Goal: Task Accomplishment & Management: Complete application form

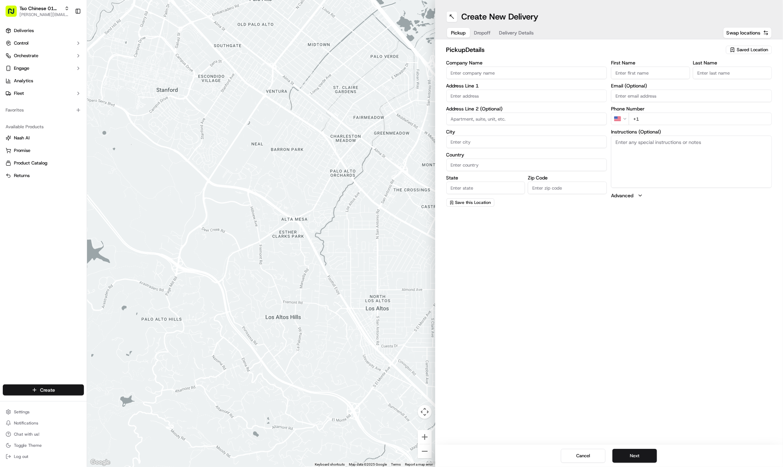
click at [56, 388] on html "Tso Chinese 01 Cherrywood jason@tsochinese.com Toggle Sidebar Deliveries Contro…" at bounding box center [391, 233] width 783 height 467
click at [102, 402] on link "Delivery" at bounding box center [126, 402] width 78 height 13
click at [731, 52] on icon "button" at bounding box center [733, 50] width 6 height 6
click at [726, 80] on span "(01) Tso Chinese Takeout & Delivery Cherrywood" at bounding box center [737, 79] width 86 height 13
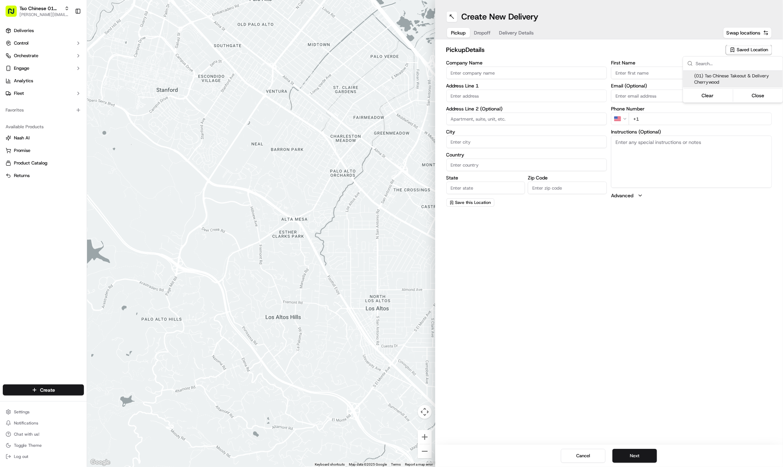
type input "(01) Tso Chinese Takeout & Delivery Cherrywood"
type input "Ste E-5"
type input "Austin"
type input "US"
type input "TX"
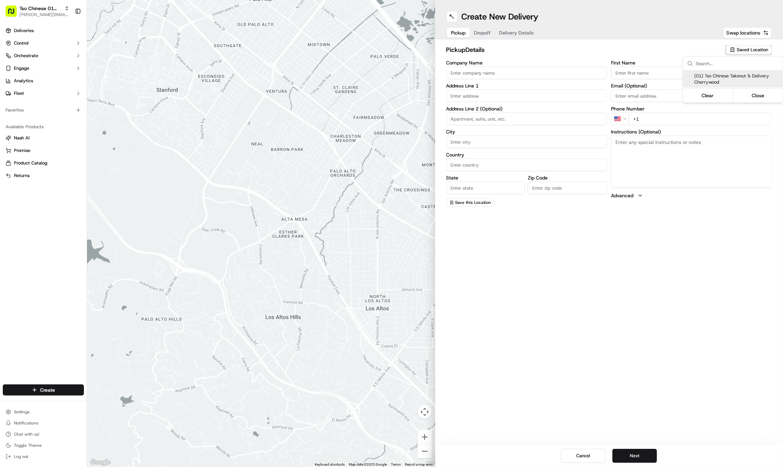
type input "78722"
type input "Tso Chinese"
type input "Cherrywood Manager"
type input "cherrywoodstore@tsochinese.com"
type input "+1 512 401 3232"
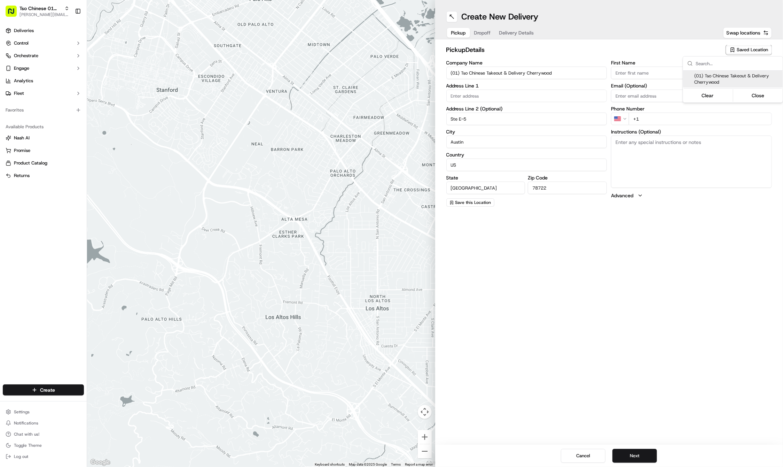
type textarea "Submit a picture displaying address & food as Proof of Delivery. Envía una foto…"
type input "3909 N Interstate Hwy 35"
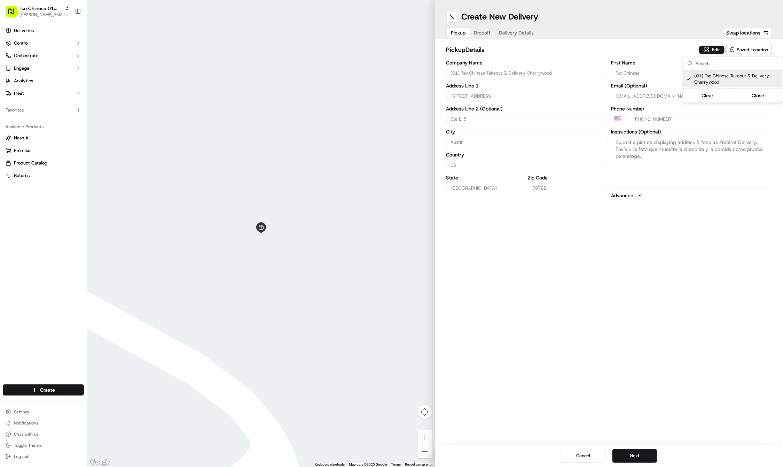
click at [483, 28] on html "Tso Chinese 01 Cherrywood jason@tsochinese.com Toggle Sidebar Deliveries Contro…" at bounding box center [391, 233] width 783 height 467
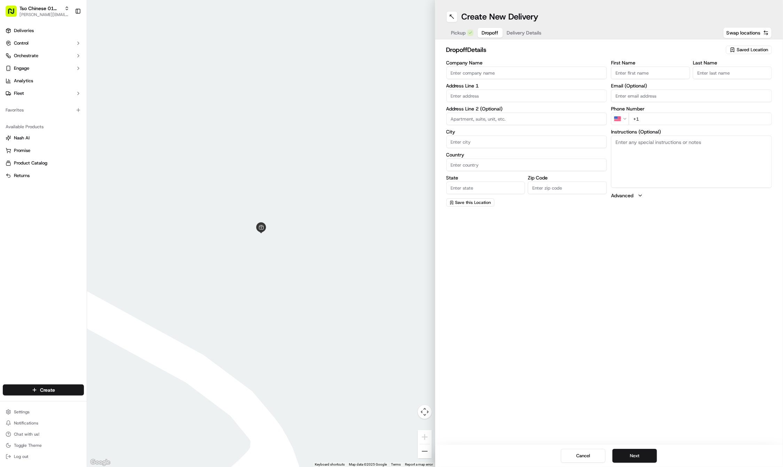
click at [483, 28] on button "Dropoff" at bounding box center [490, 33] width 25 height 10
click at [653, 73] on input "First Name" at bounding box center [650, 72] width 79 height 13
paste input "marisa wagner"
type input "marisa wagner"
type input "."
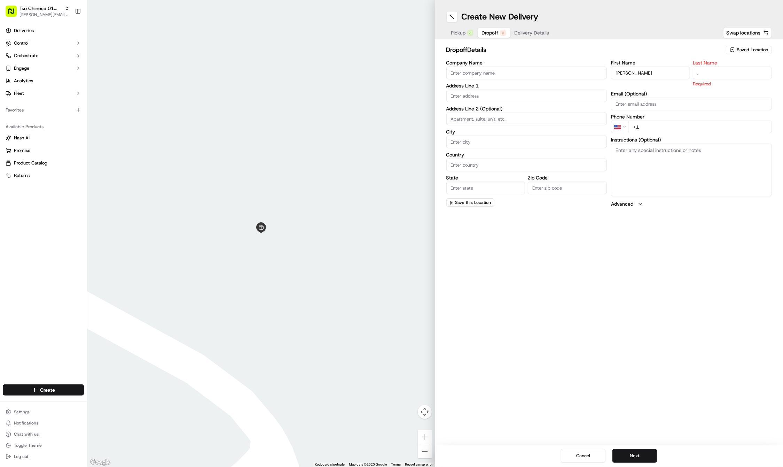
click at [704, 120] on input "+1" at bounding box center [700, 126] width 143 height 13
click at [713, 123] on input "+1" at bounding box center [700, 118] width 143 height 13
paste input "512 618 4013"
type input "+1 512 618 4013"
paste input "927 E 50th St"
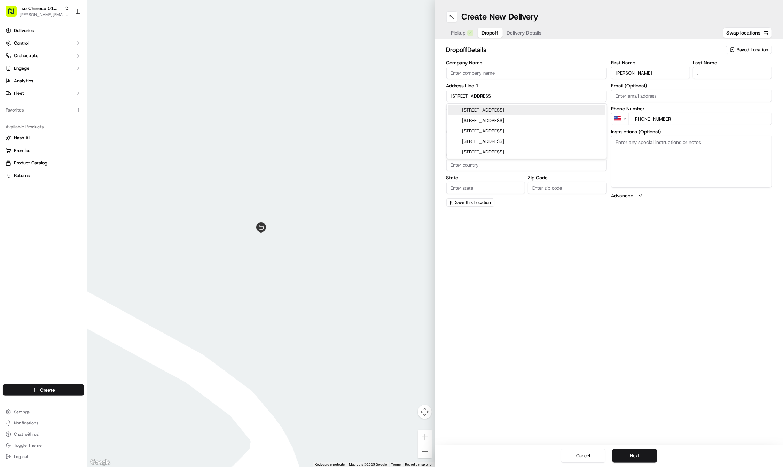
click at [511, 107] on div "927 E 50th St, Austin, TX" at bounding box center [526, 110] width 157 height 10
type input "927 E 50th St, Austin, TX 78751, USA"
type input "Austin"
type input "United States"
type input "TX"
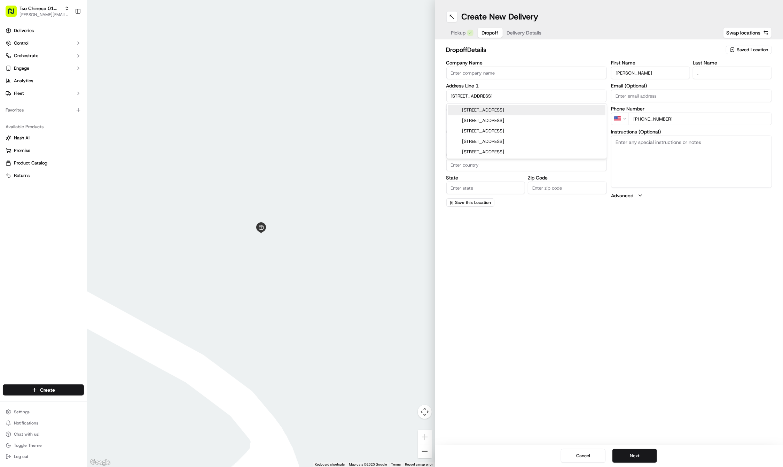
type input "78751"
type input "927 East 50th Street"
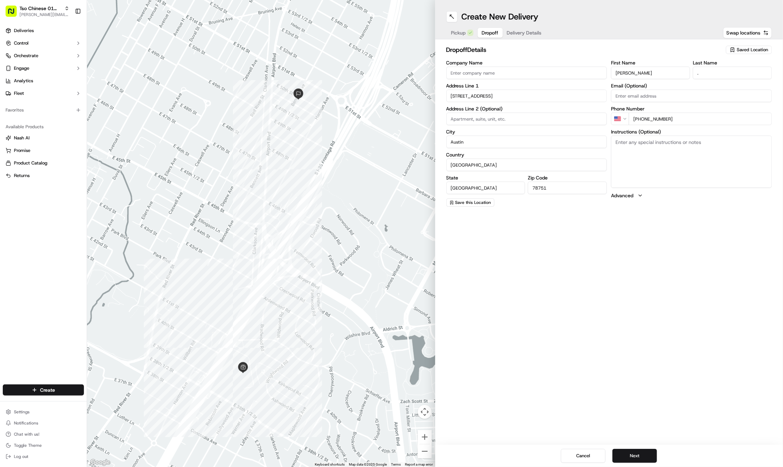
click at [676, 159] on textarea "Instructions (Optional)" at bounding box center [691, 161] width 161 height 52
paste textarea "Small blue house on corner With Pomeranian dog flag"
type textarea "Small blue house on corner With Pomeranian dog flag"
click at [532, 34] on span "Delivery Details" at bounding box center [524, 32] width 35 height 7
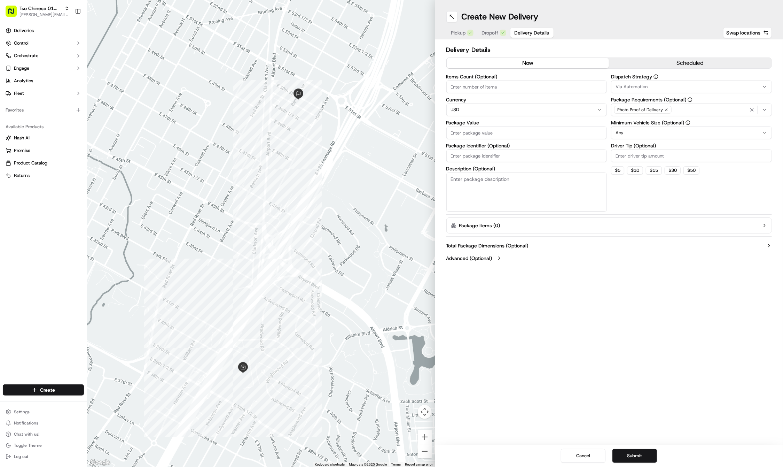
click at [694, 84] on div "Via Automation" at bounding box center [691, 87] width 157 height 6
click at [666, 125] on span "Tso Cherrywood Strategy" at bounding box center [666, 125] width 86 height 6
click at [668, 22] on html "Tso Chinese 01 Cherrywood jason@tsochinese.com Toggle Sidebar Deliveries Contro…" at bounding box center [391, 233] width 783 height 467
click at [664, 108] on icon "button" at bounding box center [666, 110] width 4 height 4
click at [663, 108] on div "Select requirements" at bounding box center [691, 110] width 157 height 6
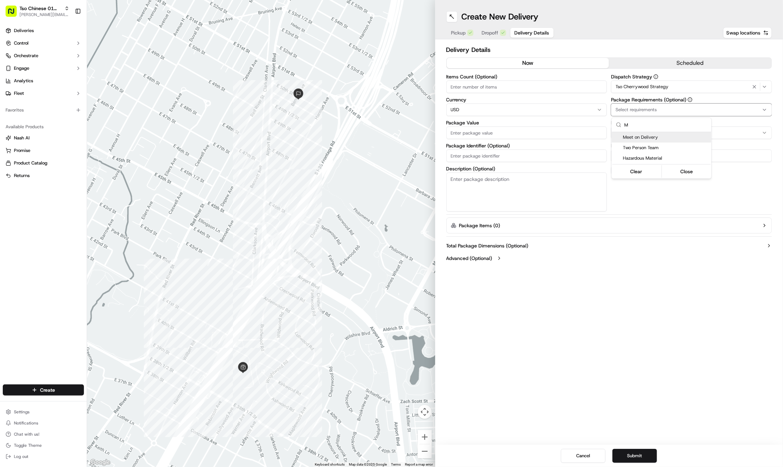
type input "M"
click at [659, 135] on span "Meet on Delivery" at bounding box center [666, 137] width 86 height 6
click at [641, 30] on html "Tso Chinese 01 Cherrywood jason@tsochinese.com Toggle Sidebar Deliveries Contro…" at bounding box center [391, 233] width 783 height 467
click at [650, 159] on input "Driver Tip (Optional)" at bounding box center [691, 155] width 161 height 13
type input "2"
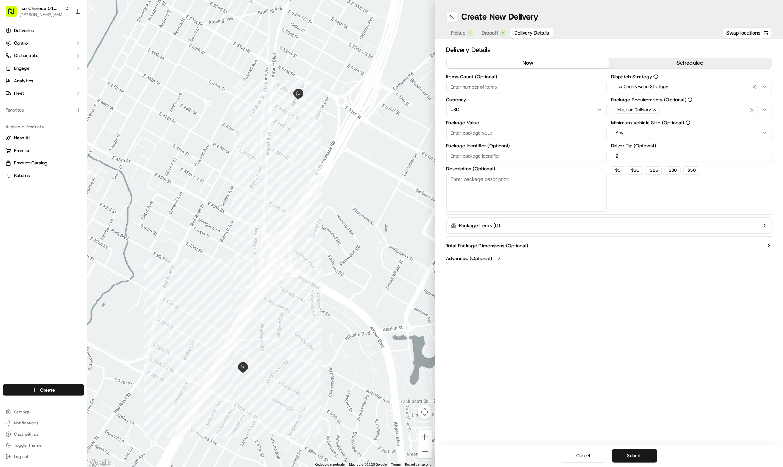
click at [496, 135] on input "Package Value" at bounding box center [526, 132] width 161 height 13
type input "41.51"
click at [494, 149] on input "Package Identifier (Optional)" at bounding box center [526, 155] width 161 height 13
paste input "Small blue house on corner With Pomeranian dog flag"
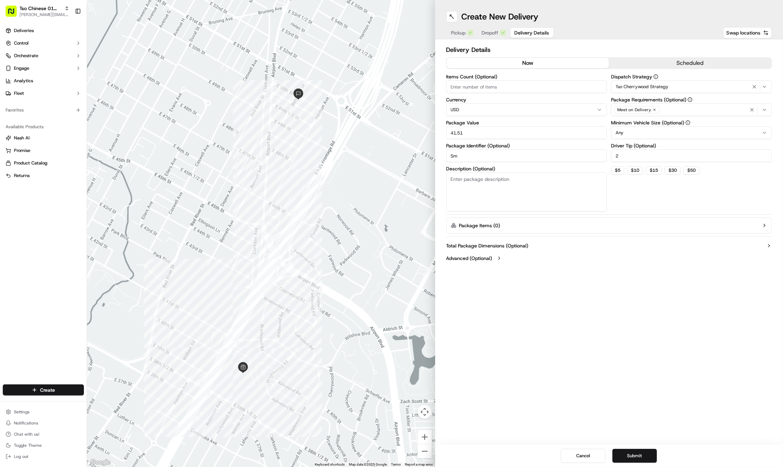
type input "S"
click at [506, 156] on input "Package Identifier (Optional)" at bounding box center [526, 155] width 161 height 13
paste input "#OICTYTT"
type input "#OICTYTT"
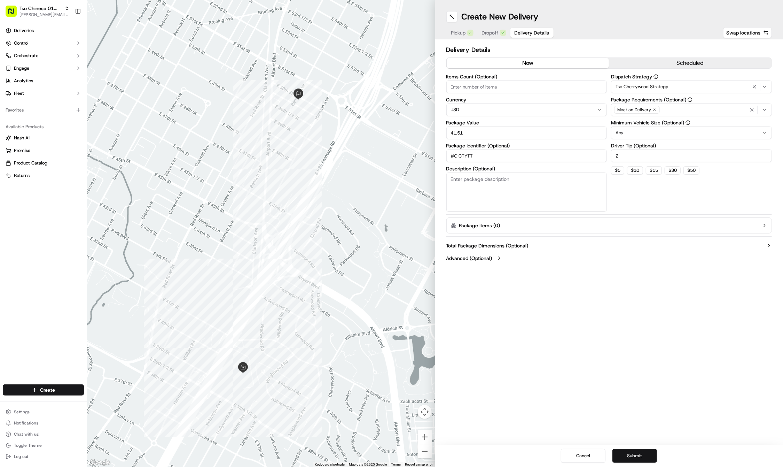
click at [655, 459] on button "Submit" at bounding box center [634, 455] width 45 height 14
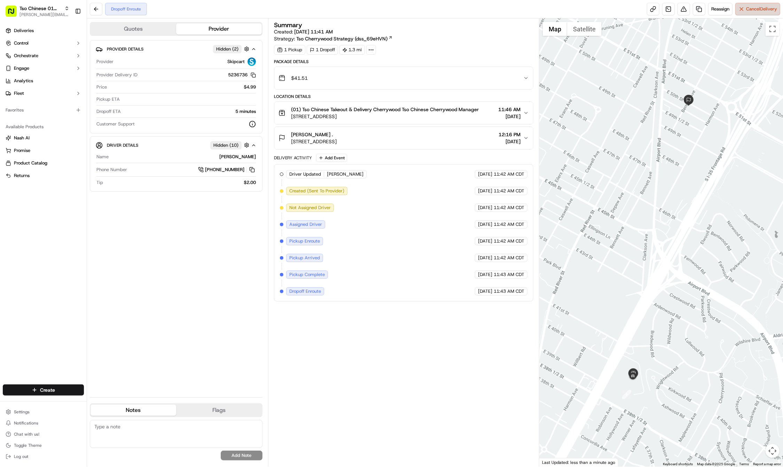
click at [28, 393] on html "Tso Chinese 01 Cherrywood jason@tsochinese.com Toggle Sidebar Deliveries Contro…" at bounding box center [391, 233] width 783 height 467
click at [78, 391] on html "Tso Chinese 01 Cherrywood jason@tsochinese.com Toggle Sidebar Deliveries Contro…" at bounding box center [391, 233] width 783 height 467
click at [101, 404] on link "Delivery" at bounding box center [126, 402] width 78 height 13
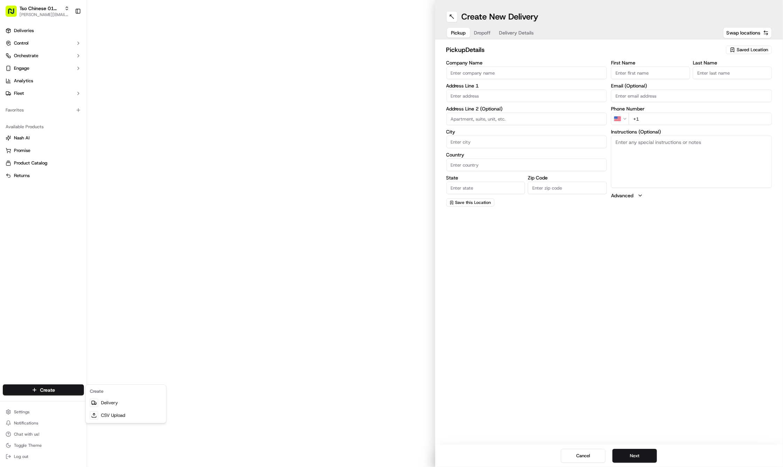
drag, startPoint x: 101, startPoint y: 404, endPoint x: 1083, endPoint y: 123, distance: 1021.7
click at [783, 123] on html "Tso Chinese 01 Cherrywood jason@tsochinese.com Toggle Sidebar Deliveries Contro…" at bounding box center [391, 233] width 783 height 467
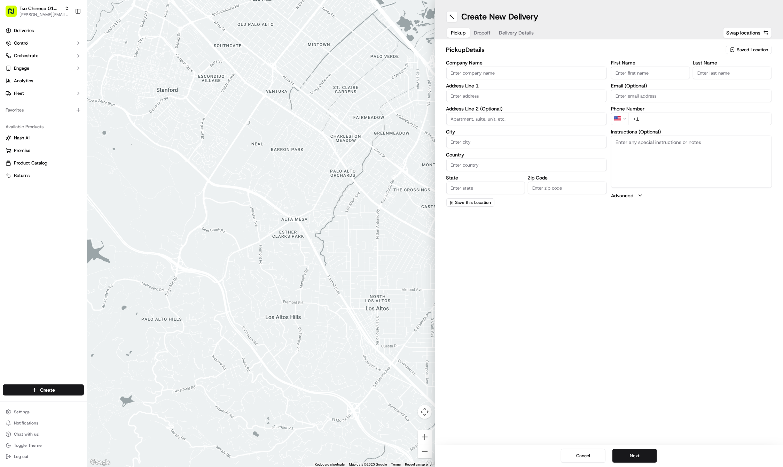
click at [660, 75] on input "First Name" at bounding box center [650, 72] width 79 height 13
paste input "Veronica DeLeon"
type input "Veronica DeLeon"
type input "."
click at [673, 120] on input "+1" at bounding box center [700, 118] width 143 height 13
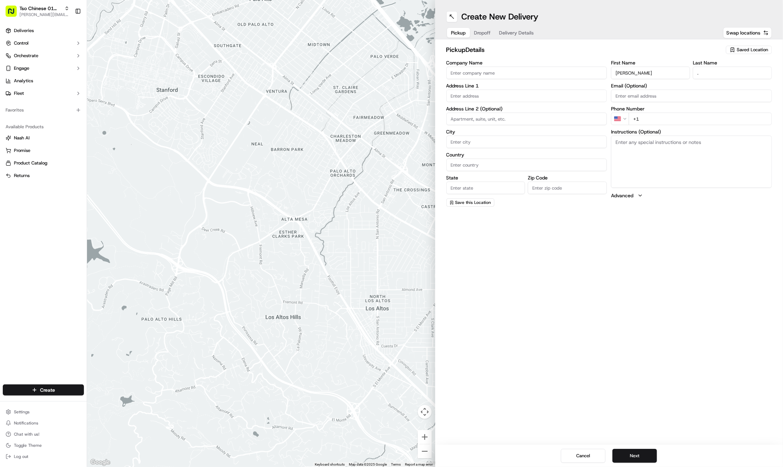
click at [686, 120] on input "+1" at bounding box center [700, 118] width 143 height 13
paste input "512 848 7455"
type input "+1 512 848 7455"
click at [693, 166] on textarea "Instructions (Optional)" at bounding box center [691, 161] width 161 height 52
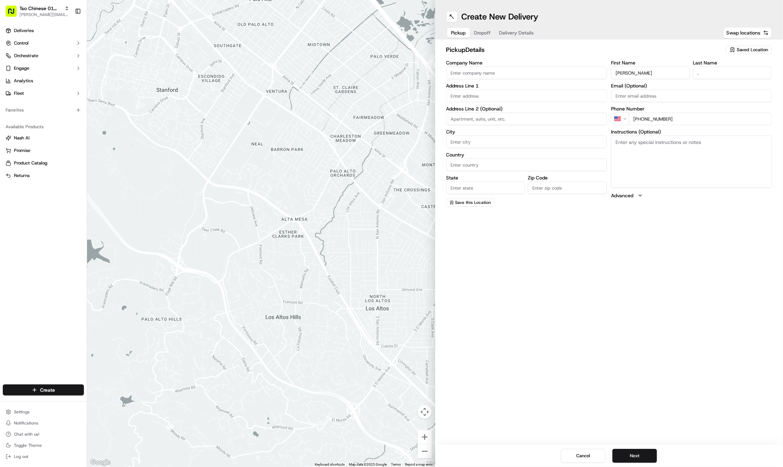
paste textarea "Company: Duplex A (yellow house)"
type textarea "Company: Duplex A (yellow house)"
click at [516, 95] on input "text" at bounding box center [526, 95] width 161 height 13
paste input "1812 E 20th St"
click at [526, 112] on div "1812 East 20th Street, Austin, TX" at bounding box center [526, 110] width 157 height 10
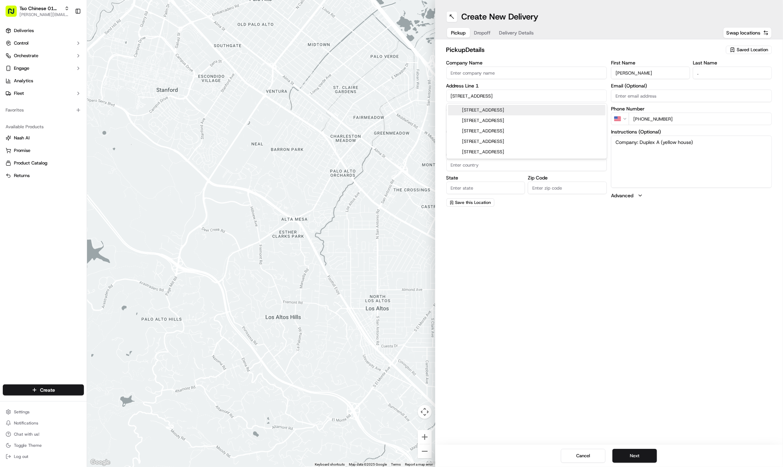
type input "1812 E 20th St, Austin, TX 78722, USA"
type input "Austin"
type input "United States"
type input "TX"
type input "78722"
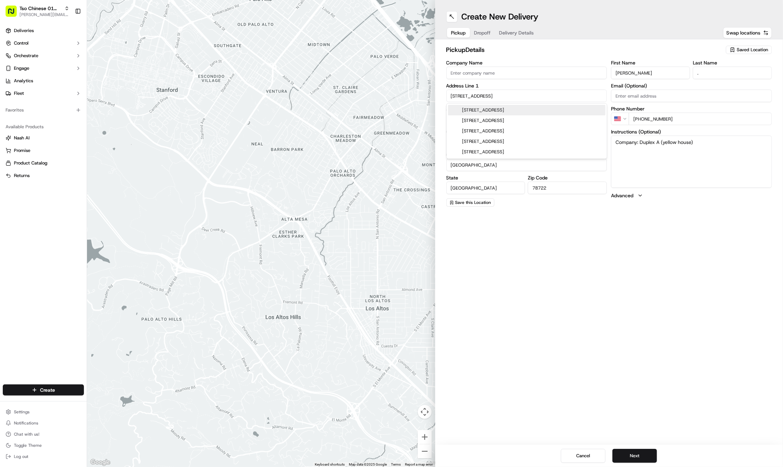
type input "1812 East 20th Street"
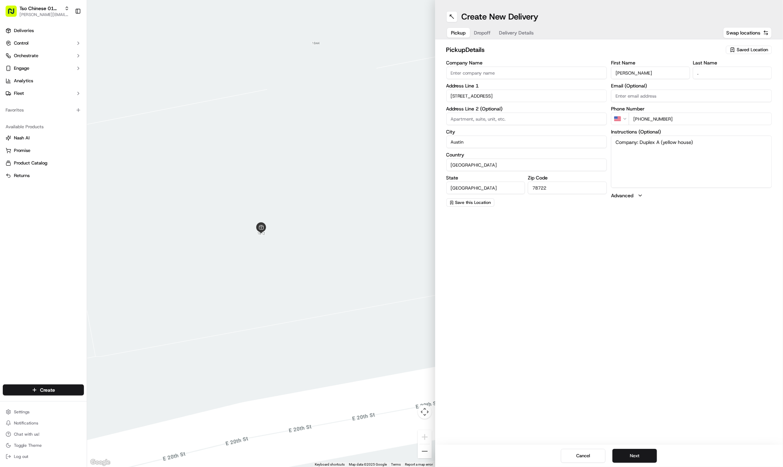
click at [759, 50] on span "Saved Location" at bounding box center [752, 50] width 31 height 6
click at [747, 74] on span "(01) Tso Chinese Takeout & Delivery Cherrywood" at bounding box center [737, 79] width 86 height 13
type input "(01) Tso Chinese Takeout & Delivery Cherrywood"
type input "Ste E-5"
type input "US"
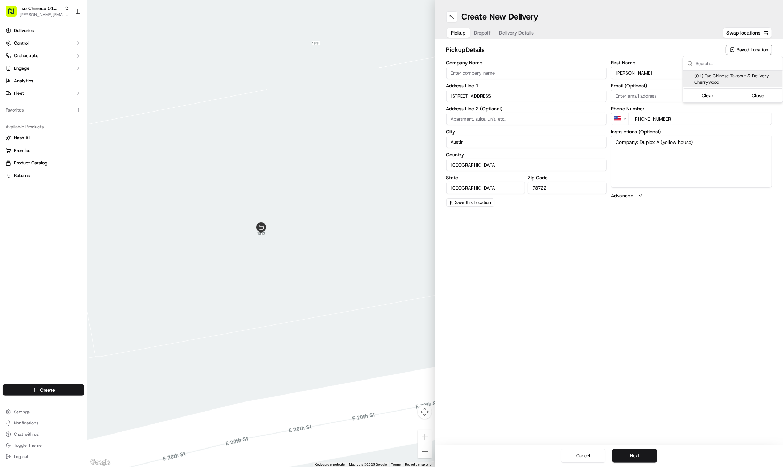
type input "Tso Chinese"
type input "Cherrywood Manager"
type input "cherrywoodstore@tsochinese.com"
type input "+1 512 401 3232"
type textarea "Submit a picture displaying address & food as Proof of Delivery. Envía una foto…"
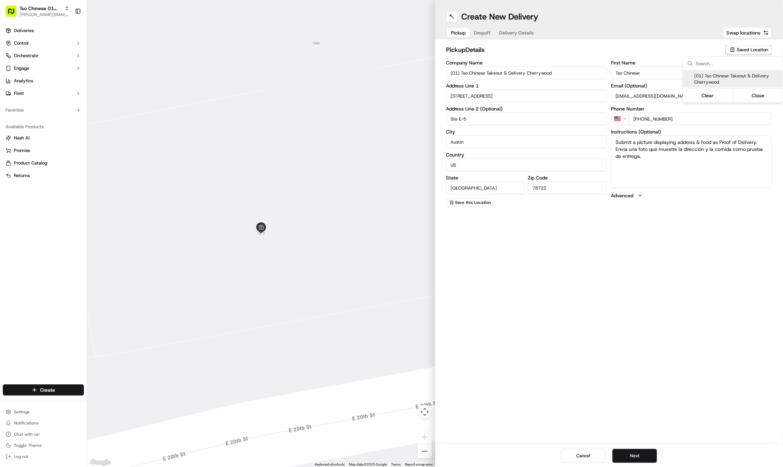
type input "3909 N Interstate Hwy 35"
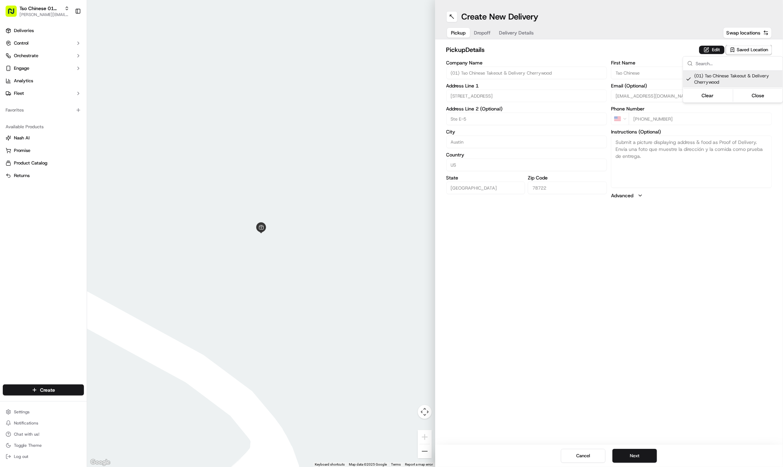
click at [488, 30] on html "Tso Chinese 01 Cherrywood jason@tsochinese.com Toggle Sidebar Deliveries Contro…" at bounding box center [391, 233] width 783 height 467
click at [488, 30] on span "Dropoff" at bounding box center [482, 32] width 17 height 7
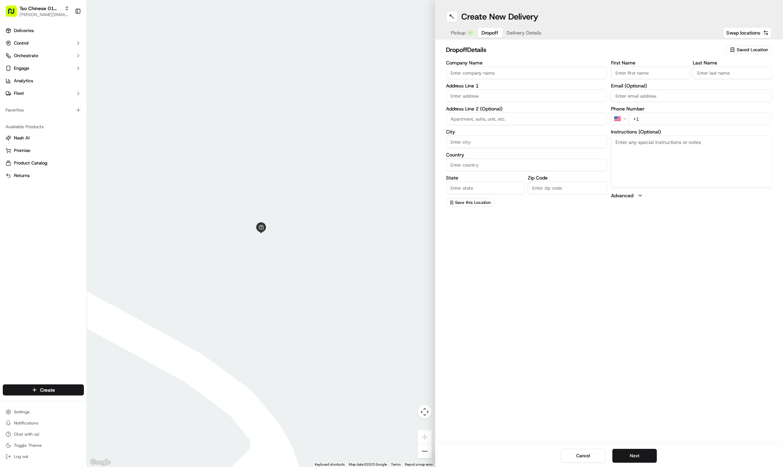
click at [647, 69] on input "First Name" at bounding box center [650, 72] width 79 height 13
paste input "Veronica DeLeon"
type input "Veronica DeLeon"
type input "."
click at [703, 122] on input "+1" at bounding box center [700, 118] width 143 height 13
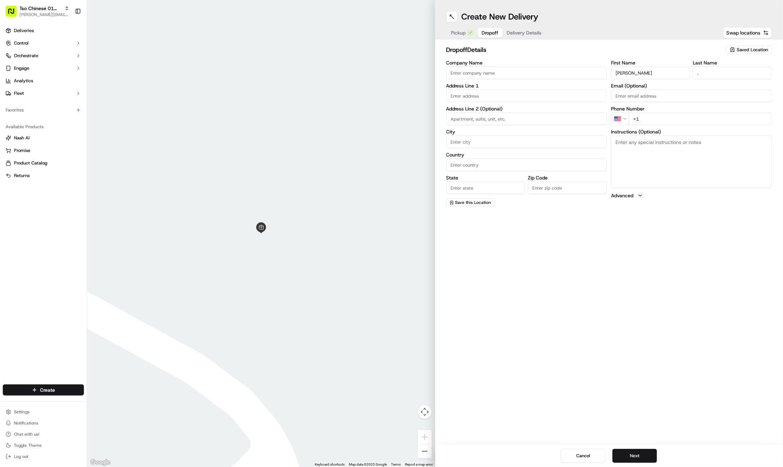
paste input "512 848 7455"
type input "+1 512 848 7455"
click at [679, 165] on textarea "Instructions (Optional)" at bounding box center [691, 161] width 161 height 52
paste textarea "Company: Duplex A (yellow house)"
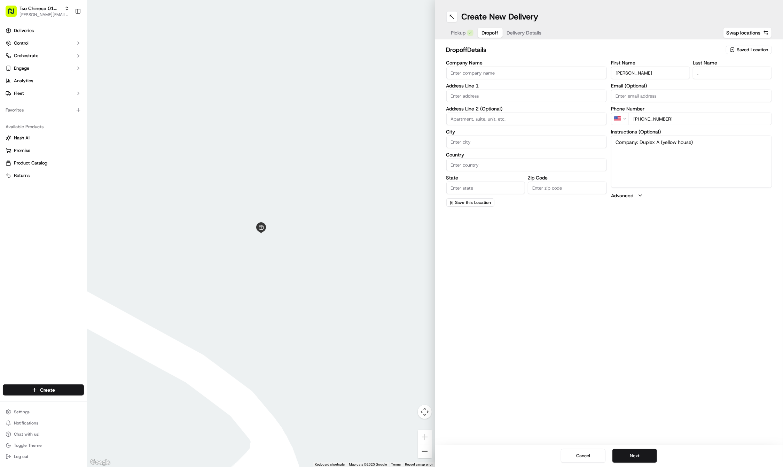
type textarea "Company: Duplex A (yellow house)"
click at [489, 98] on input "text" at bounding box center [526, 95] width 161 height 13
paste input "1812 E 20th St"
click at [507, 113] on div "1812 East 20th Street, Austin, TX" at bounding box center [526, 110] width 157 height 10
type input "1812 E 20th St, Austin, TX 78722, USA"
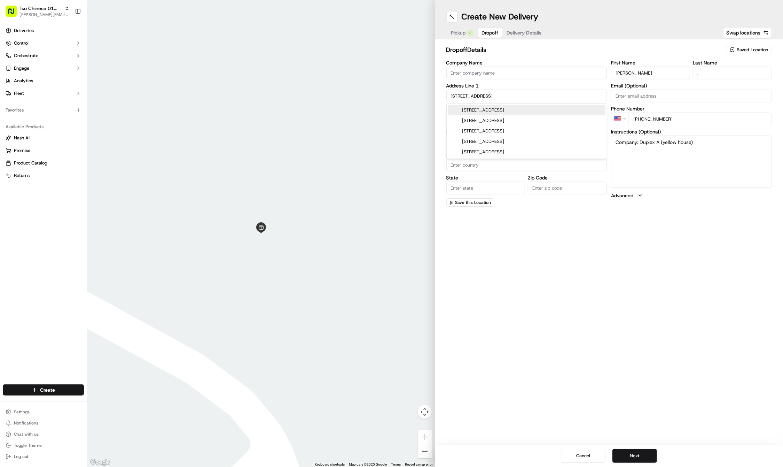
type input "Austin"
type input "United States"
type input "TX"
type input "78722"
type input "1812 East 20th Street"
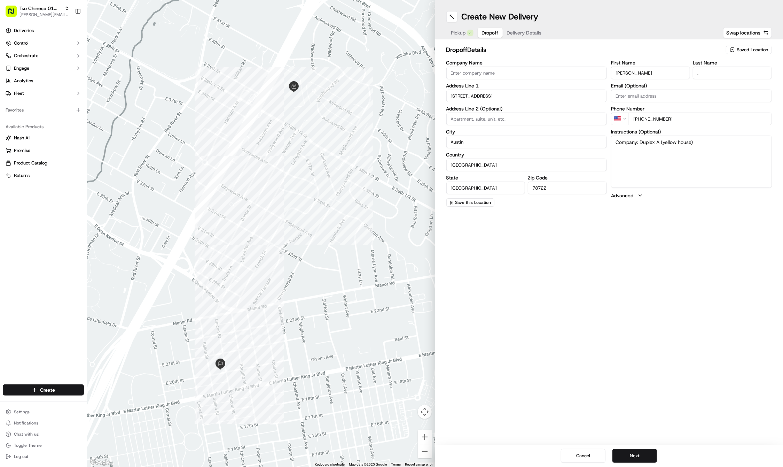
click at [477, 118] on input at bounding box center [526, 118] width 161 height 13
paste input "Duplex A"
type input "Duplex A"
click at [481, 89] on div "Company Name Address Line 1 1812 East 20th Street Address Line 2 (Optional) Dup…" at bounding box center [526, 133] width 161 height 146
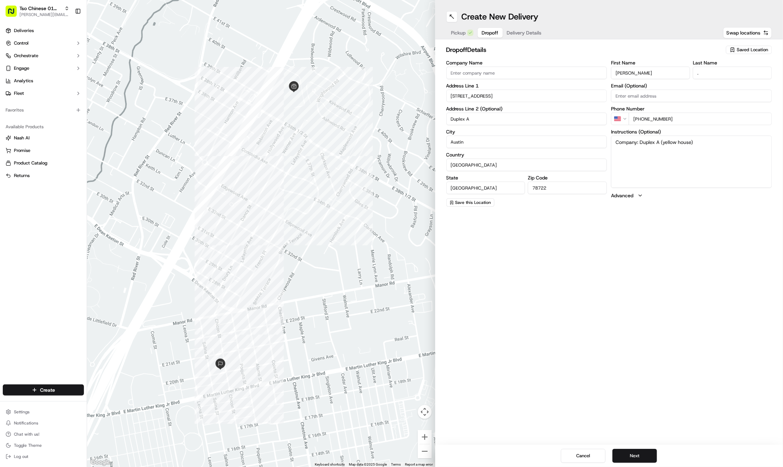
click at [522, 31] on span "Delivery Details" at bounding box center [524, 32] width 35 height 7
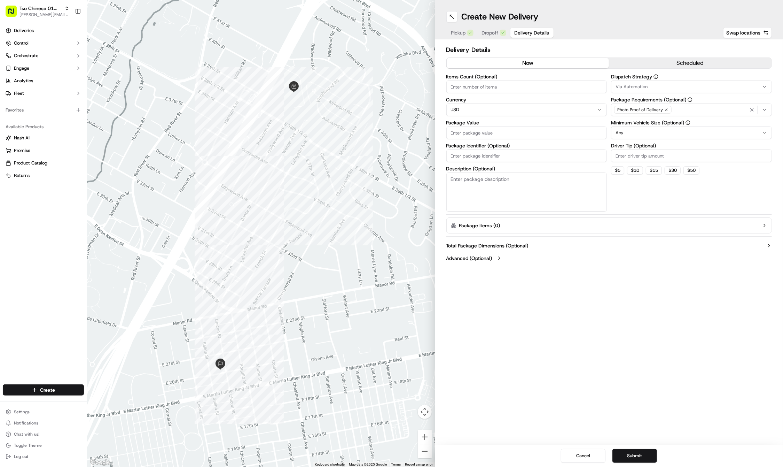
click at [707, 81] on button "Via Automation" at bounding box center [691, 86] width 161 height 13
click at [697, 122] on span "Tso Cherrywood Strategy" at bounding box center [666, 125] width 86 height 6
click at [684, 56] on html "Tso Chinese 01 Cherrywood jason@tsochinese.com Toggle Sidebar Deliveries Contro…" at bounding box center [391, 233] width 783 height 467
click at [666, 111] on icon "button" at bounding box center [666, 110] width 4 height 4
click at [666, 111] on div "Select requirements" at bounding box center [691, 110] width 157 height 6
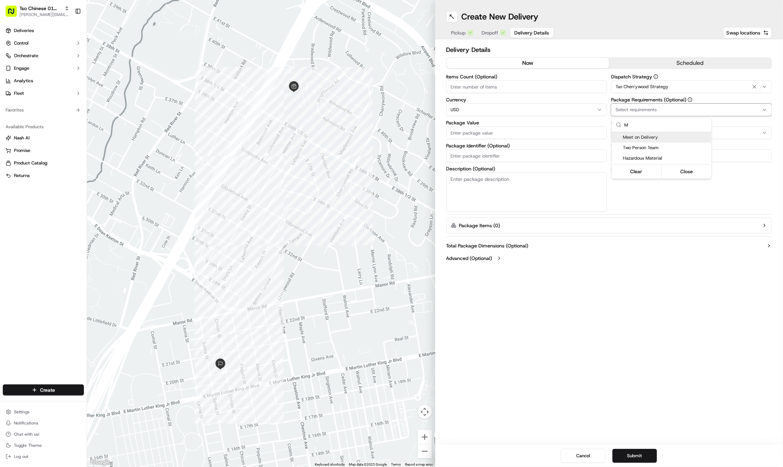
type input "M"
click at [663, 138] on span "Meet on Delivery" at bounding box center [666, 137] width 86 height 6
click at [648, 140] on span "Meet on Delivery" at bounding box center [666, 137] width 86 height 6
click at [647, 138] on span "Meet on Delivery" at bounding box center [666, 137] width 86 height 6
click at [635, 52] on html "Tso Chinese 01 Cherrywood jason@tsochinese.com Toggle Sidebar Deliveries Contro…" at bounding box center [391, 233] width 783 height 467
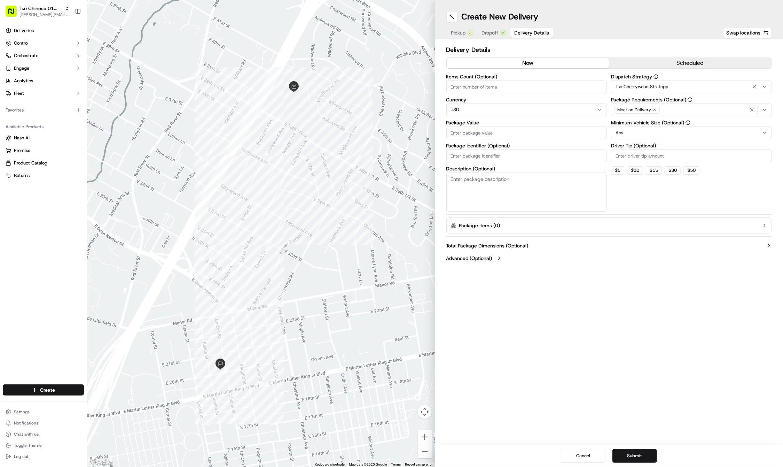
click at [652, 162] on input "Driver Tip (Optional)" at bounding box center [691, 155] width 161 height 13
type input "2"
click at [558, 116] on div "Items Count (Optional) Currency USD Package Value Package Identifier (Optional)…" at bounding box center [526, 142] width 161 height 137
click at [557, 122] on label "Package Value" at bounding box center [526, 122] width 161 height 5
click at [557, 126] on input "Package Value" at bounding box center [526, 132] width 161 height 13
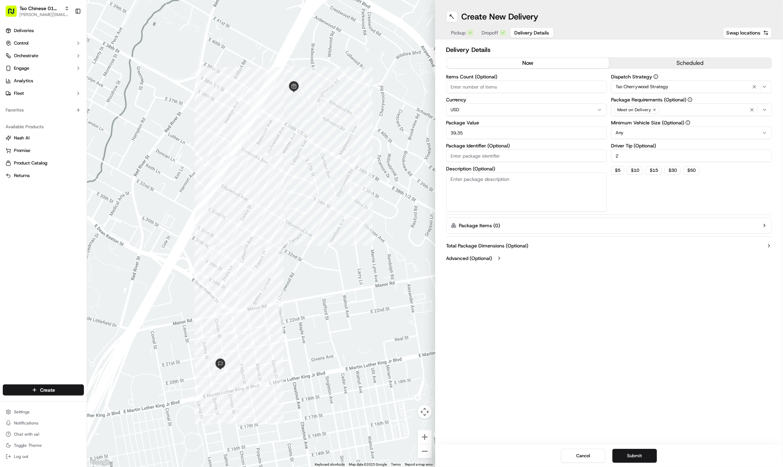
type input "39.35"
click at [539, 157] on input "Package Identifier (Optional)" at bounding box center [526, 155] width 161 height 13
paste input "#T3APPRG"
type input "#T3APPRG"
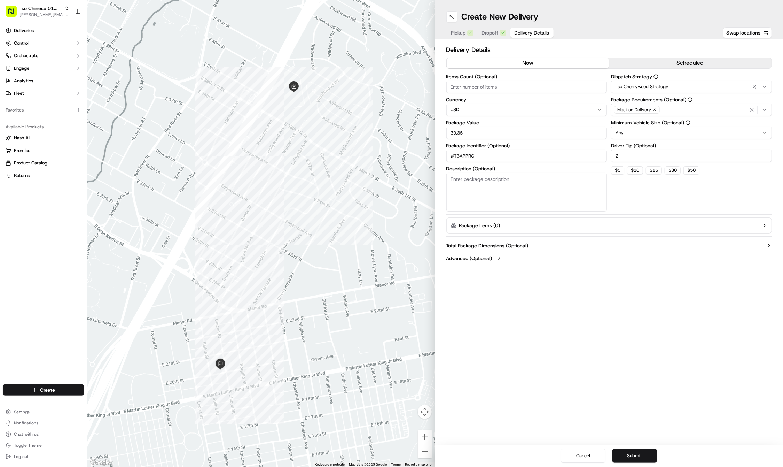
click at [229, 2] on div at bounding box center [261, 233] width 348 height 467
click at [629, 446] on div "Cancel Submit" at bounding box center [609, 455] width 348 height 22
click at [629, 447] on div "Cancel Submit" at bounding box center [609, 455] width 348 height 22
click at [638, 456] on button "Submit" at bounding box center [634, 455] width 45 height 14
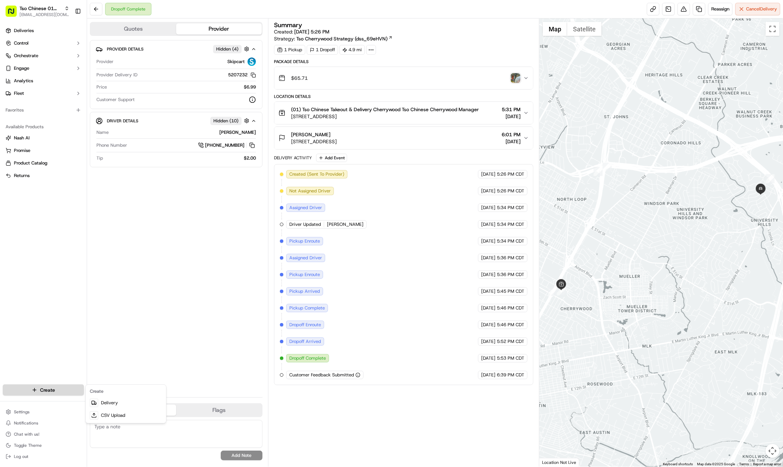
click at [53, 389] on html "Tso Chinese 01 Cherrywood haran@tsochinese.com Toggle Sidebar Deliveries Contro…" at bounding box center [391, 233] width 783 height 467
click at [94, 402] on icon at bounding box center [93, 402] width 3 height 3
